Goal: Task Accomplishment & Management: Manage account settings

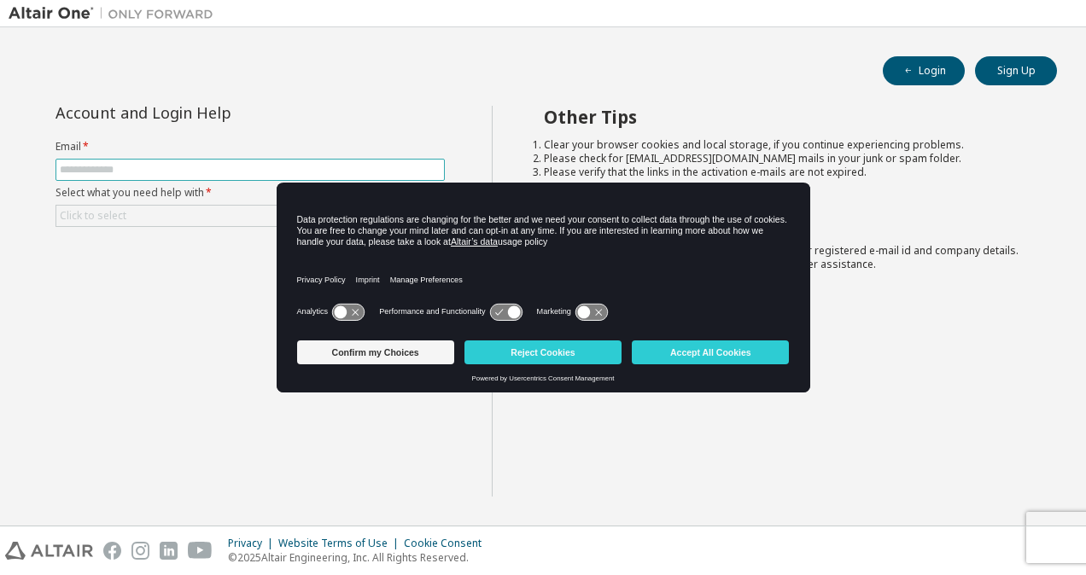
click at [113, 172] on input "text" at bounding box center [250, 170] width 381 height 14
type input "**********"
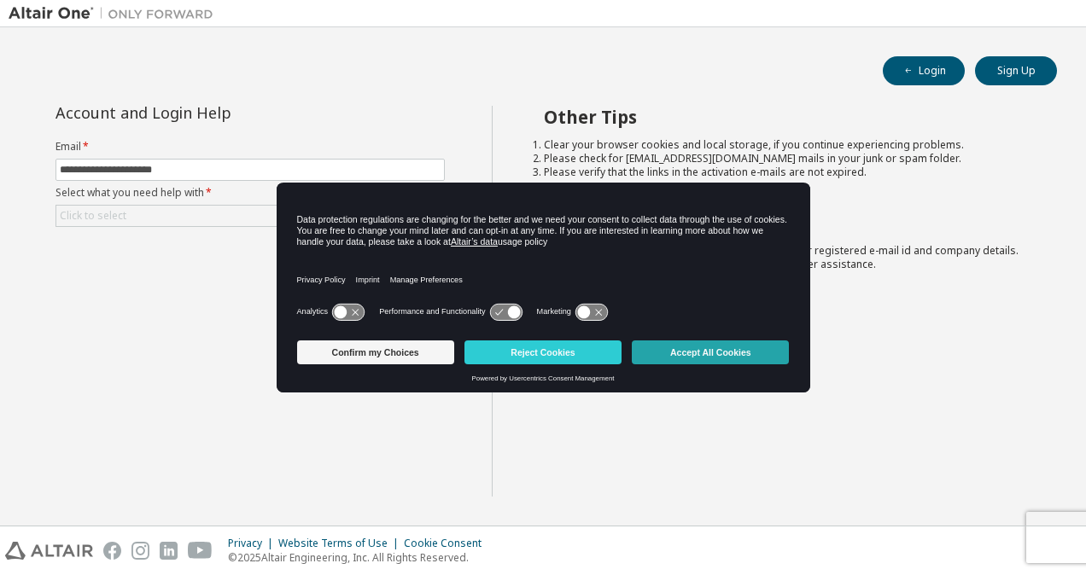
click at [676, 352] on button "Accept All Cookies" at bounding box center [710, 353] width 157 height 24
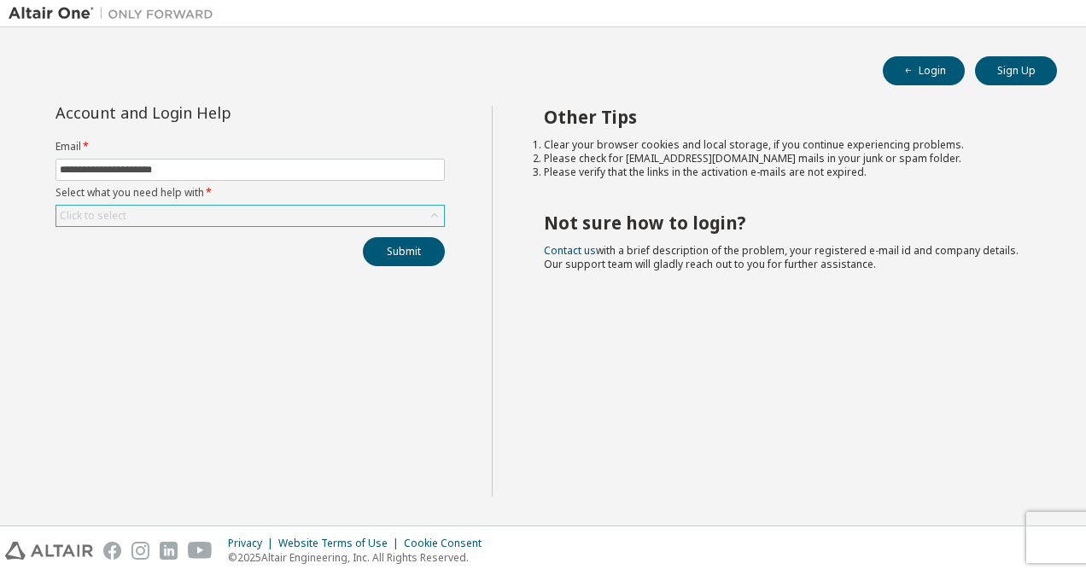
click at [123, 215] on div "Click to select" at bounding box center [93, 216] width 67 height 14
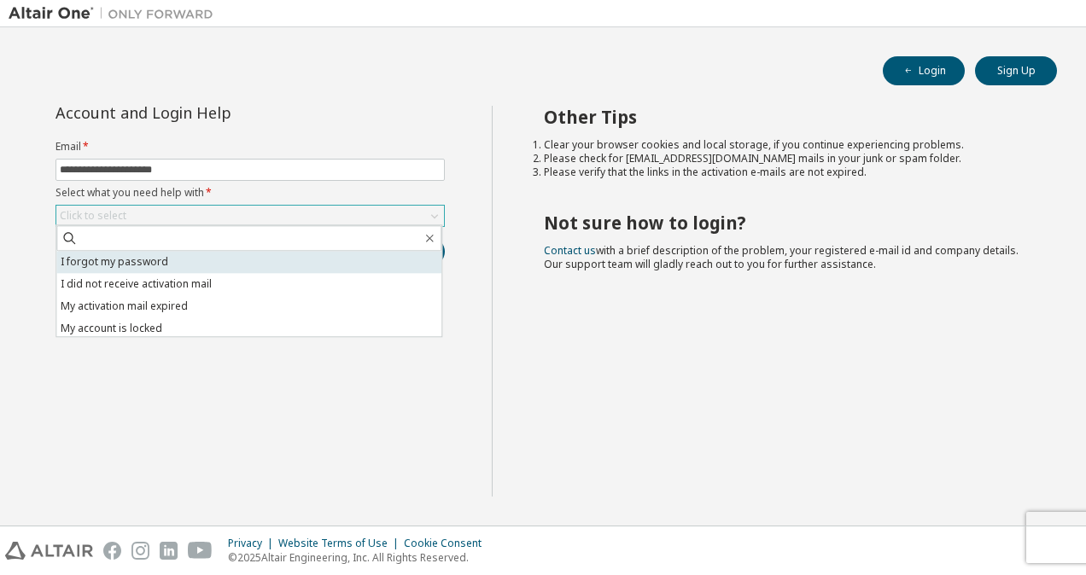
click at [150, 265] on li "I forgot my password" at bounding box center [248, 262] width 385 height 22
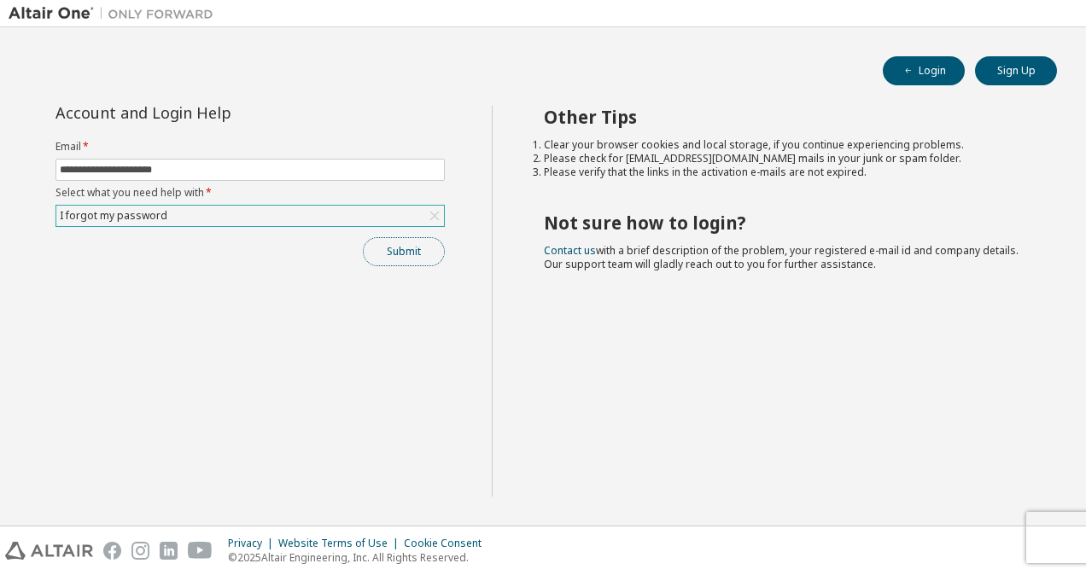
click at [400, 253] on button "Submit" at bounding box center [404, 251] width 82 height 29
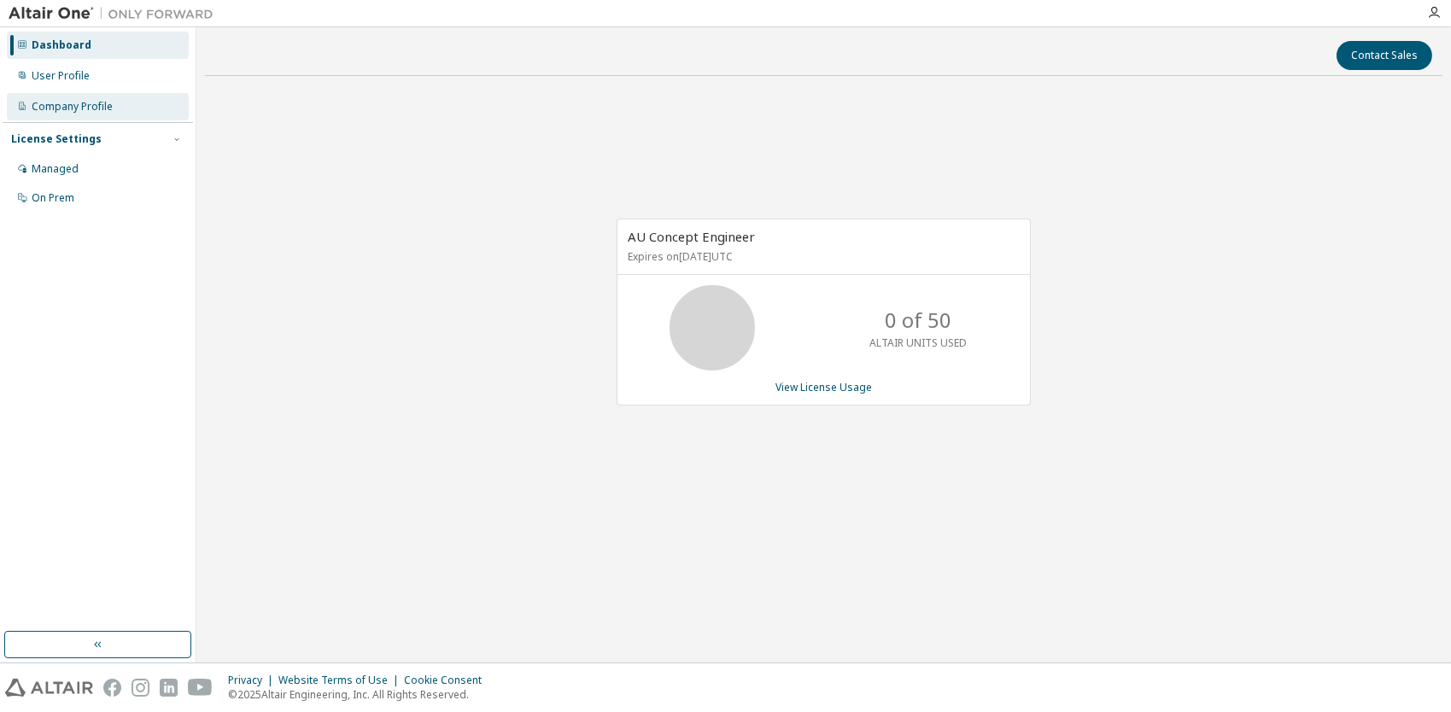
click at [122, 99] on div "Company Profile" at bounding box center [98, 106] width 182 height 27
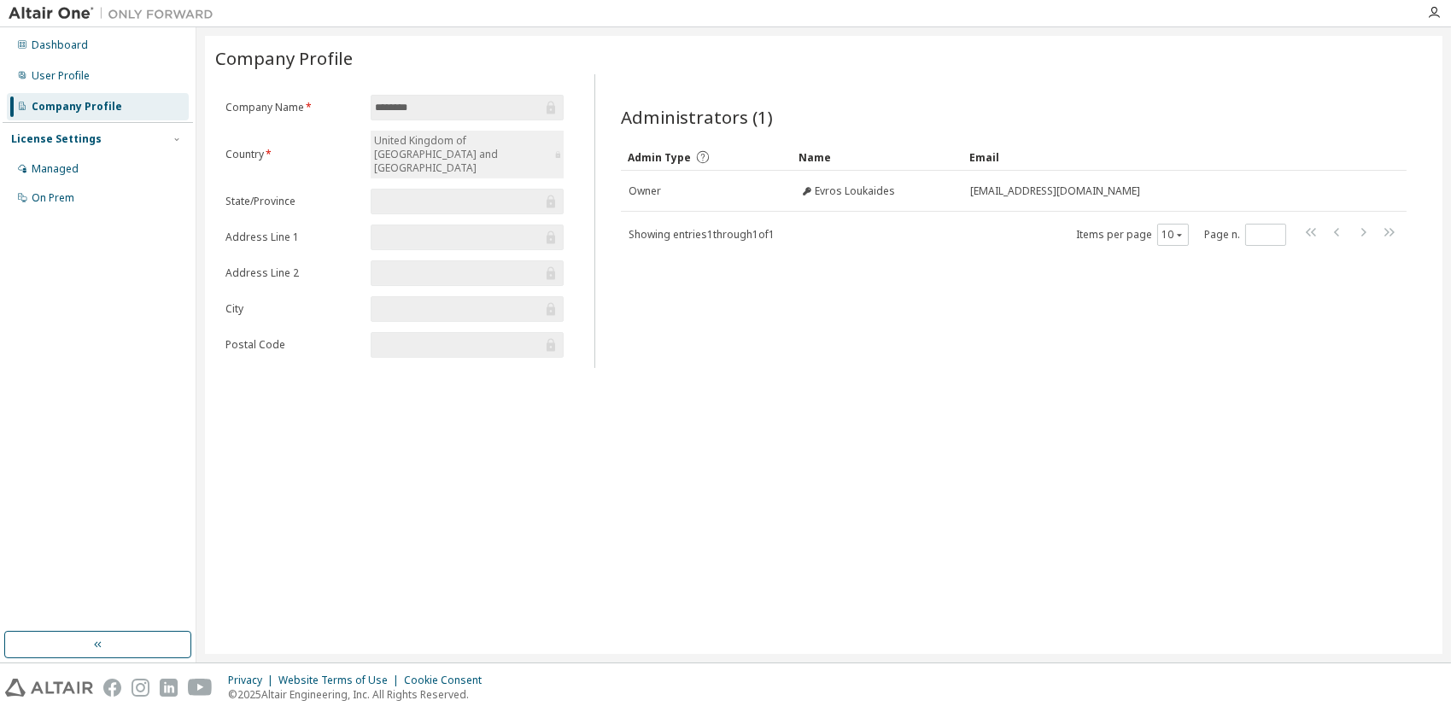
click at [300, 359] on div "Company Profile Clear Load Save Save As Field Operator Value Select filter Sele…" at bounding box center [823, 345] width 1237 height 618
